Goal: Transaction & Acquisition: Purchase product/service

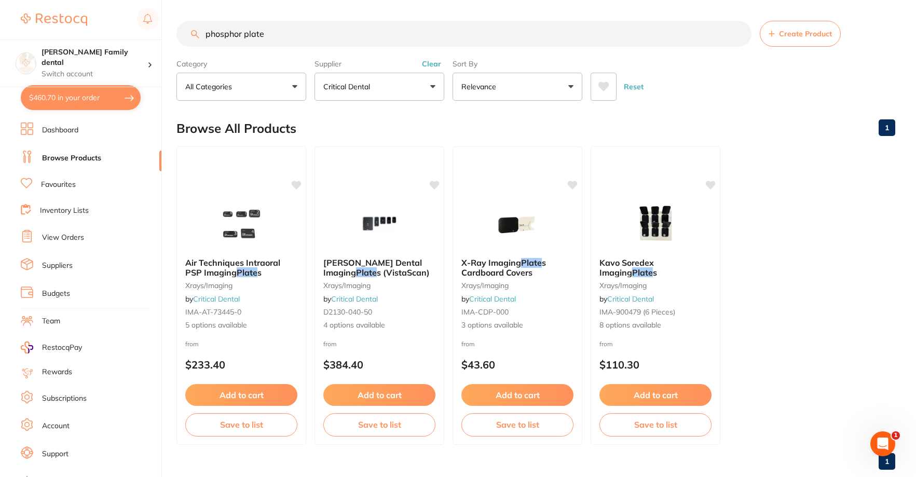
click at [62, 103] on button "$460.70 in your order" at bounding box center [81, 97] width 120 height 25
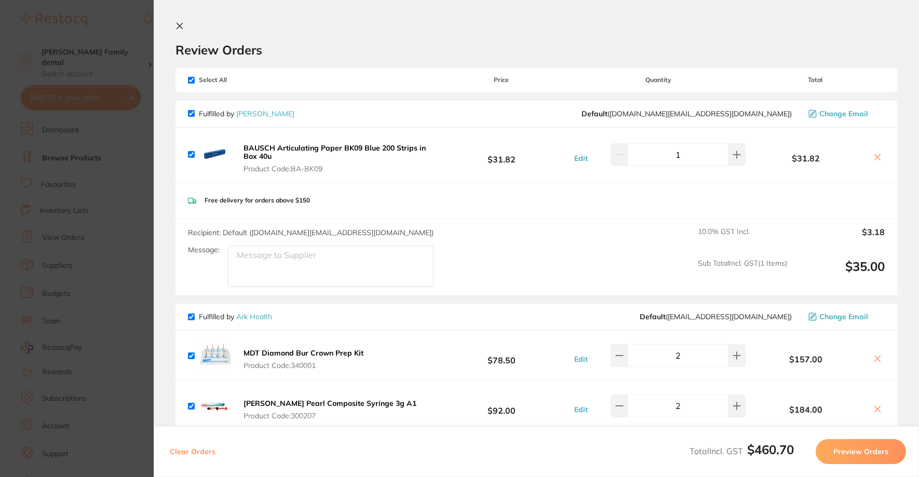
click at [182, 22] on section "Review Orders Your orders are being processed and we will notify you once we ha…" at bounding box center [536, 238] width 765 height 477
click at [181, 23] on icon at bounding box center [179, 26] width 8 height 8
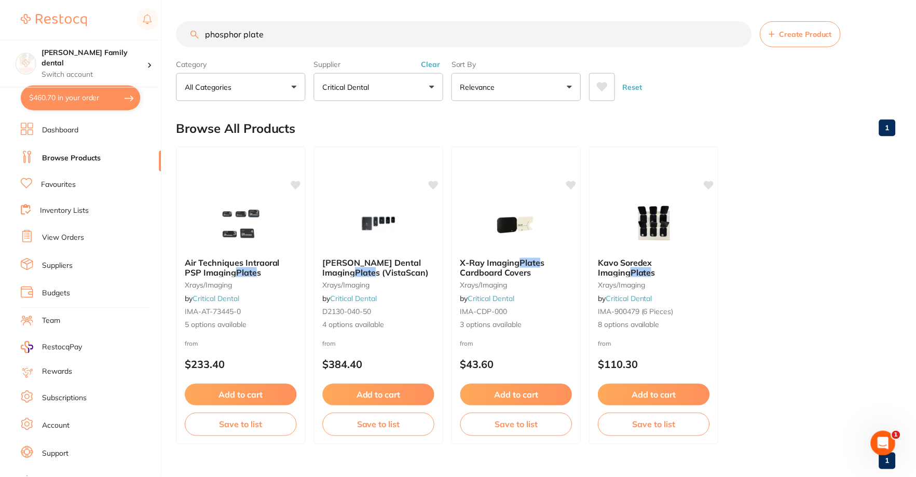
scroll to position [1, 0]
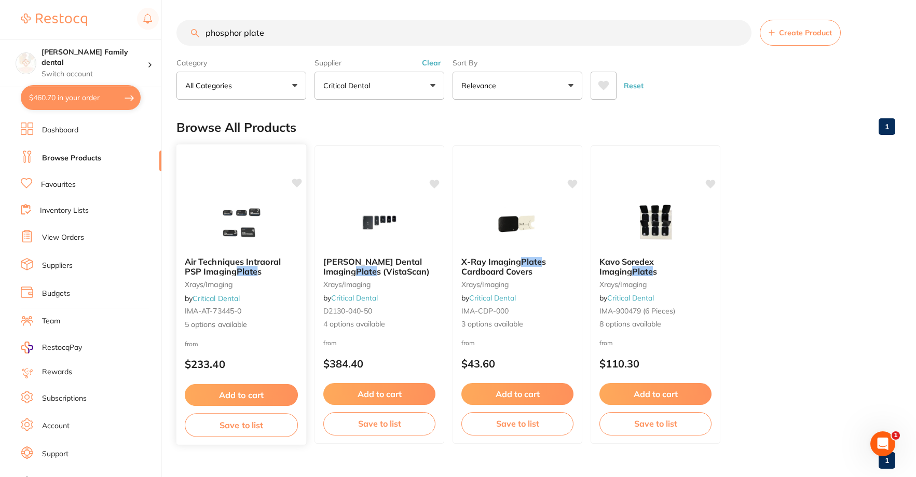
click at [226, 215] on img at bounding box center [241, 222] width 68 height 52
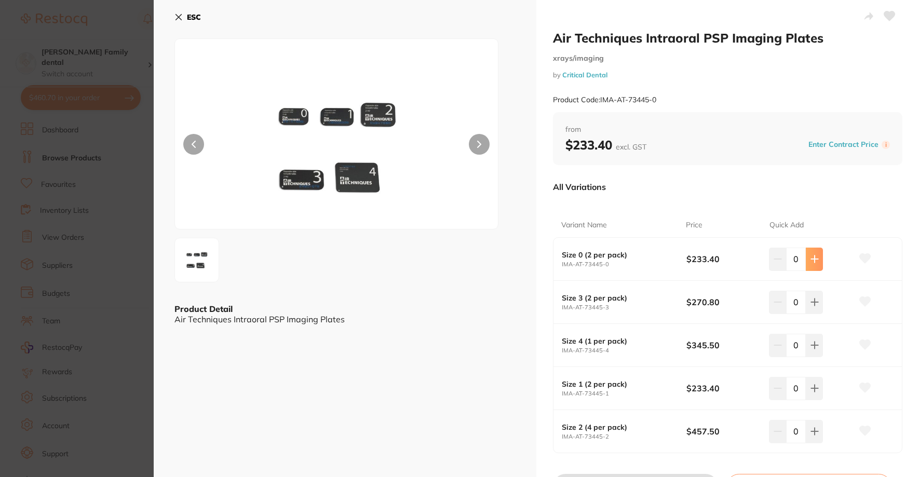
click at [817, 265] on button at bounding box center [814, 259] width 17 height 23
type input "1"
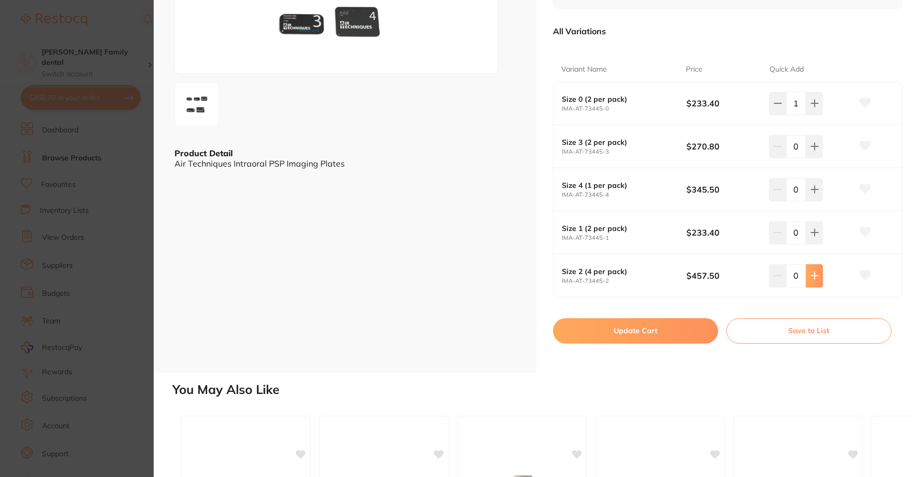
click at [815, 279] on icon at bounding box center [814, 276] width 8 height 8
type input "1"
click at [603, 325] on button "Update Cart" at bounding box center [635, 330] width 165 height 25
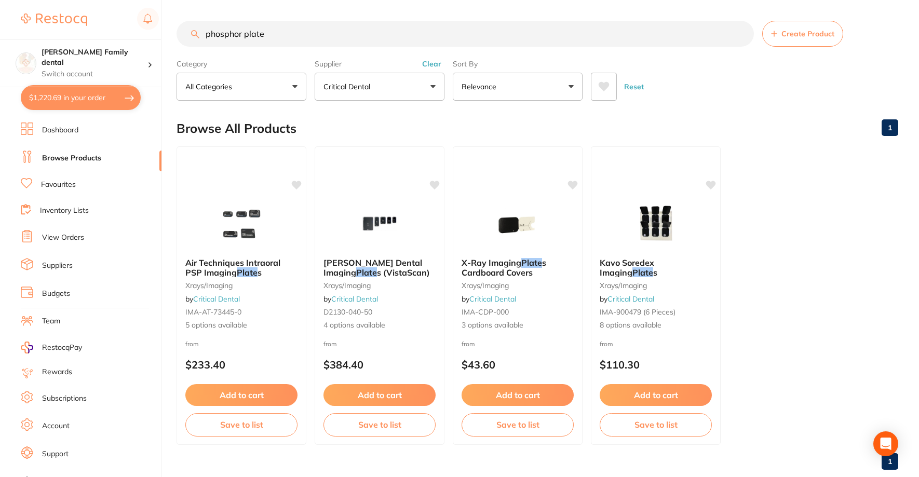
checkbox input "false"
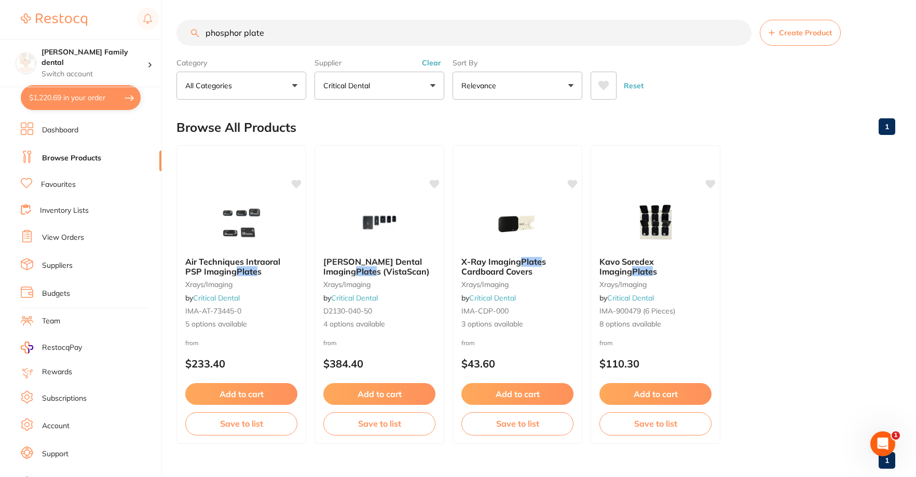
click at [66, 100] on button "$1,220.69 in your order" at bounding box center [81, 97] width 120 height 25
checkbox input "true"
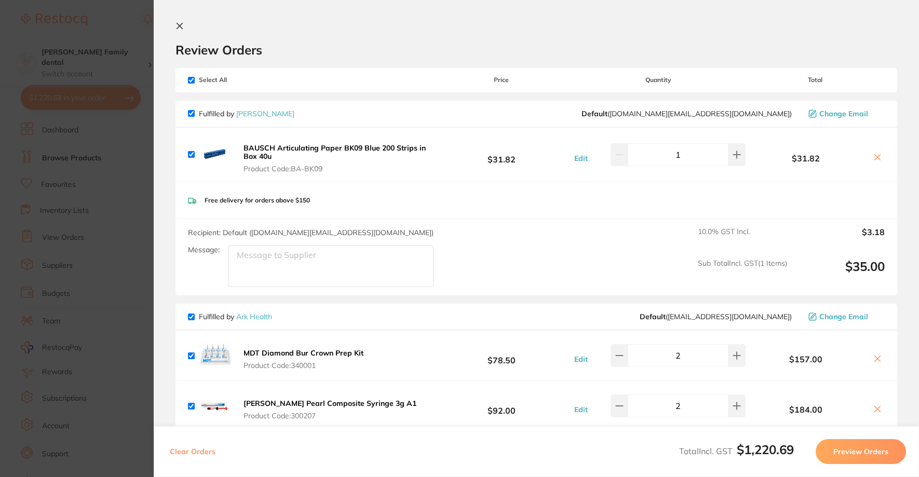
click at [179, 19] on section "Review Orders Your orders are being processed and we will notify you once we ha…" at bounding box center [536, 238] width 765 height 477
